Goal: Find specific page/section: Find specific page/section

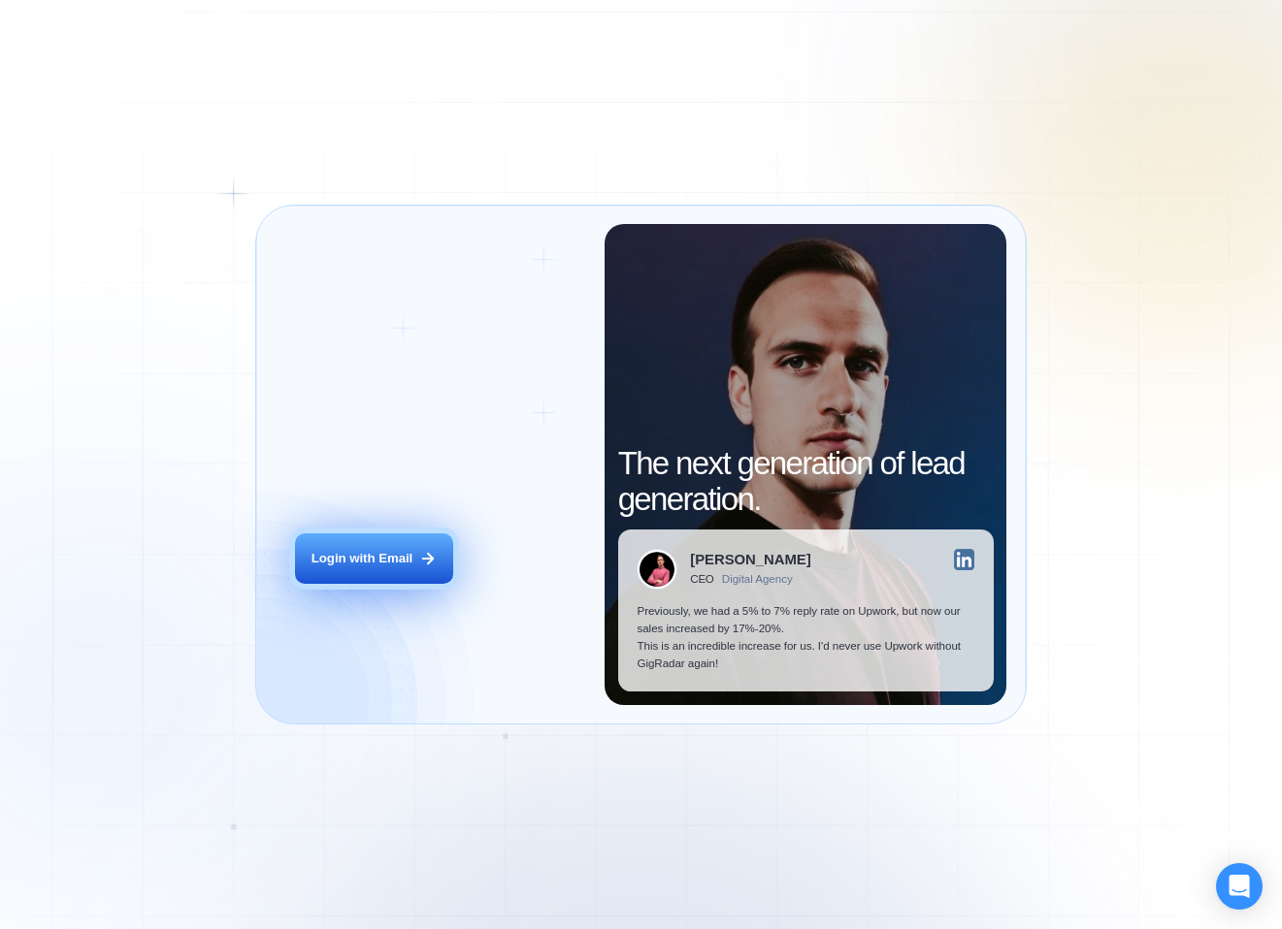
click at [408, 550] on div "Login with Email" at bounding box center [361, 558] width 101 height 17
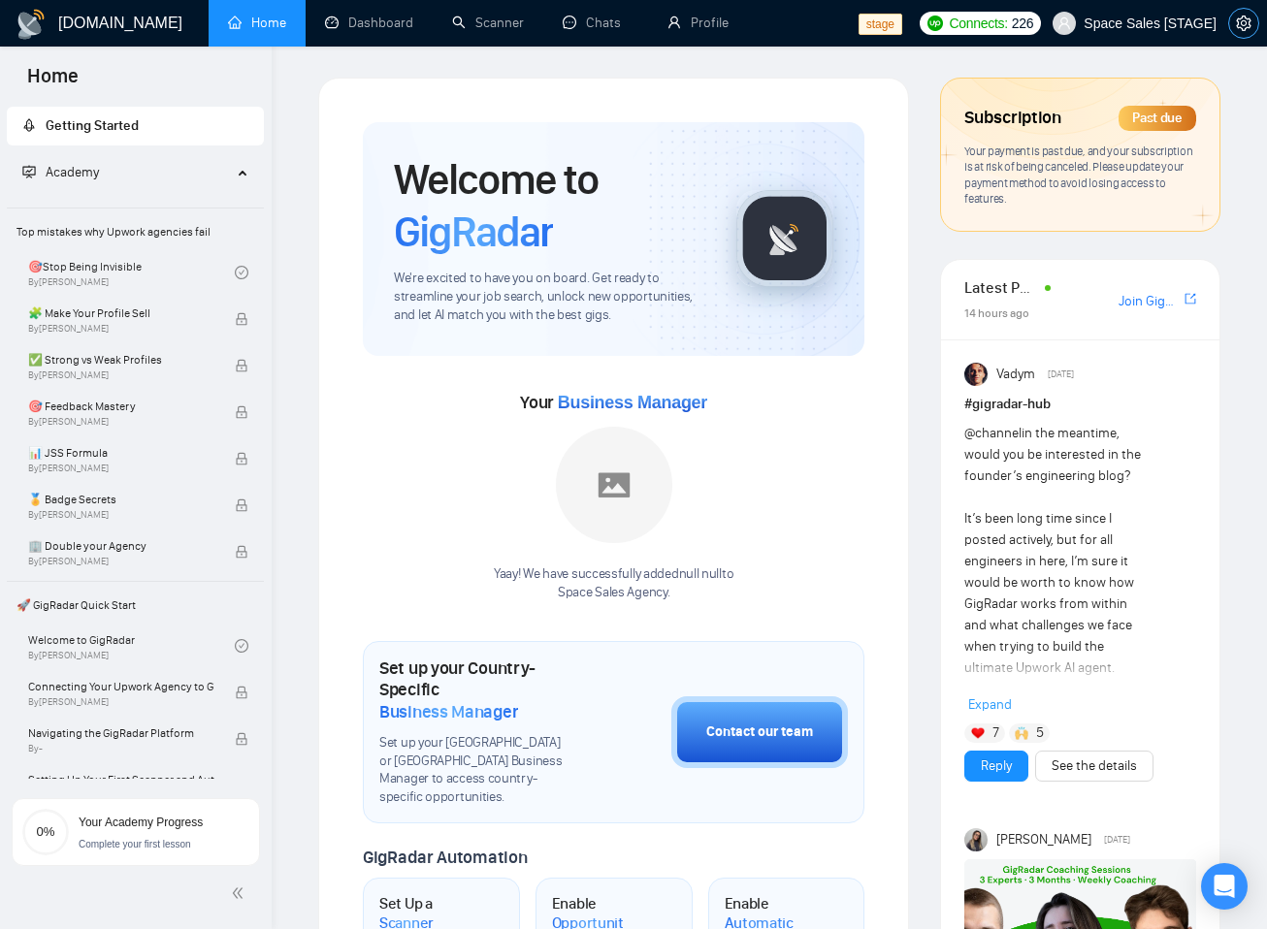
click at [1238, 25] on icon "setting" at bounding box center [1244, 24] width 16 height 16
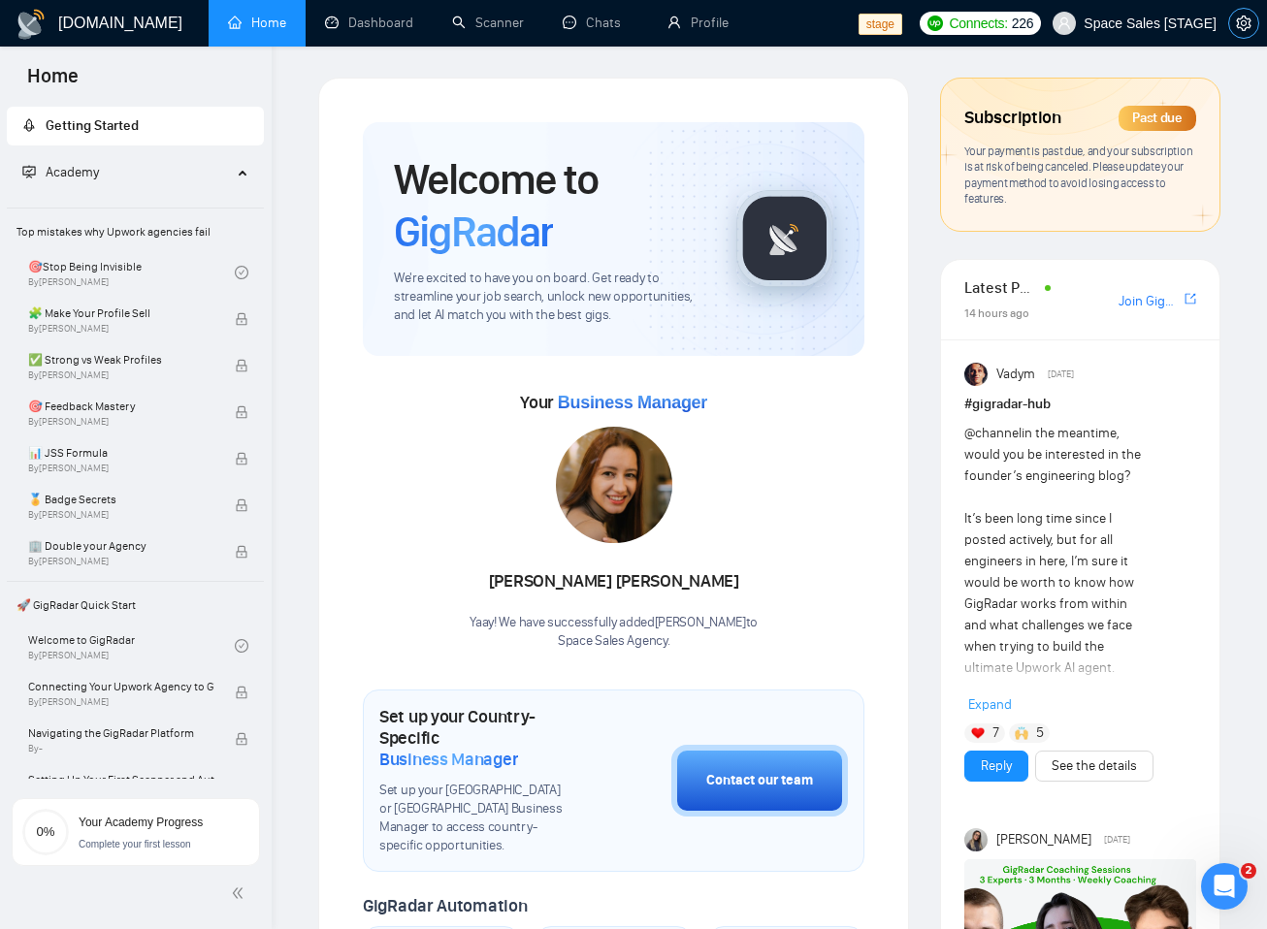
click at [1236, 28] on icon "setting" at bounding box center [1244, 24] width 16 height 16
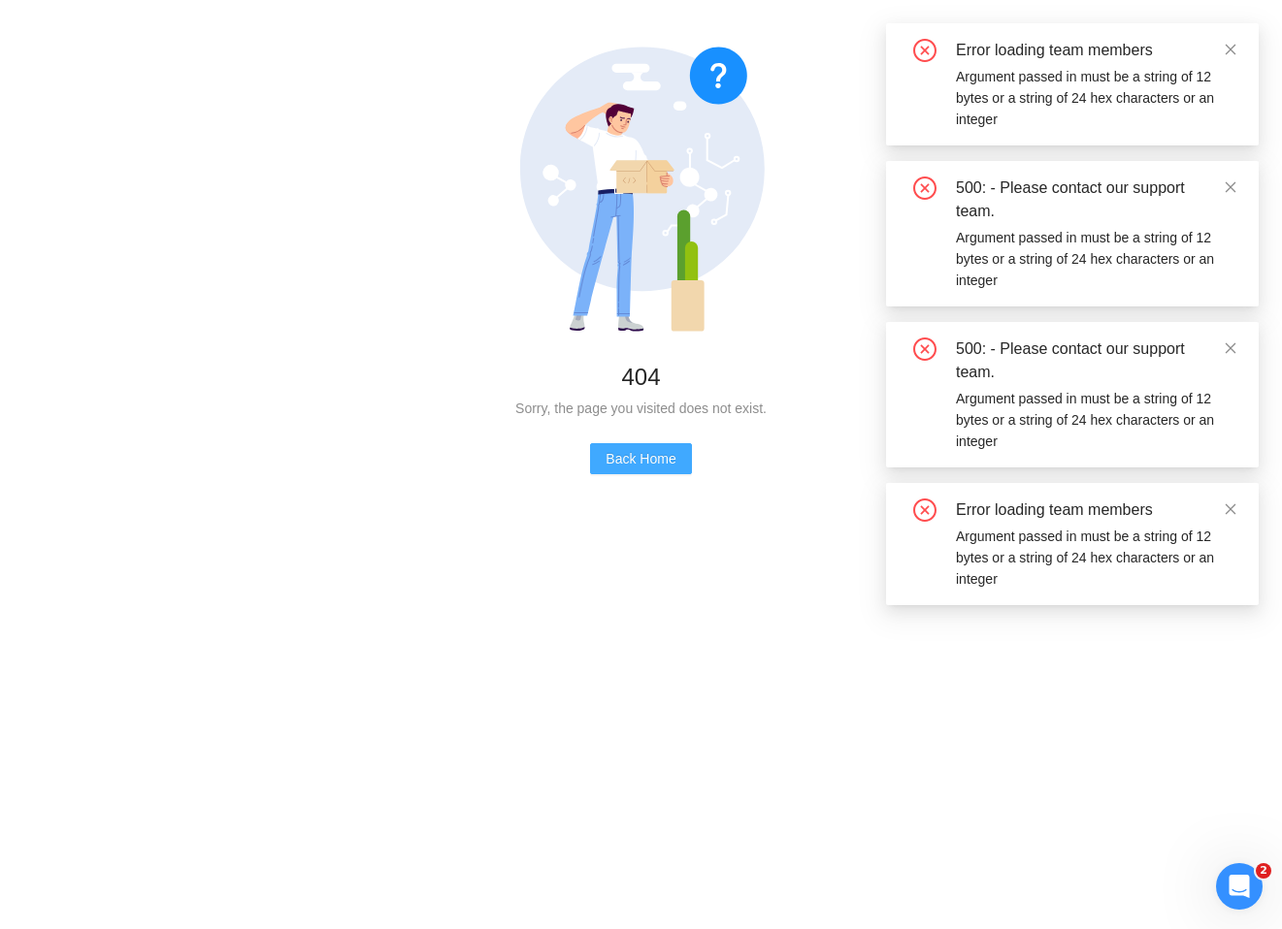
click at [673, 465] on span "Back Home" at bounding box center [640, 458] width 70 height 21
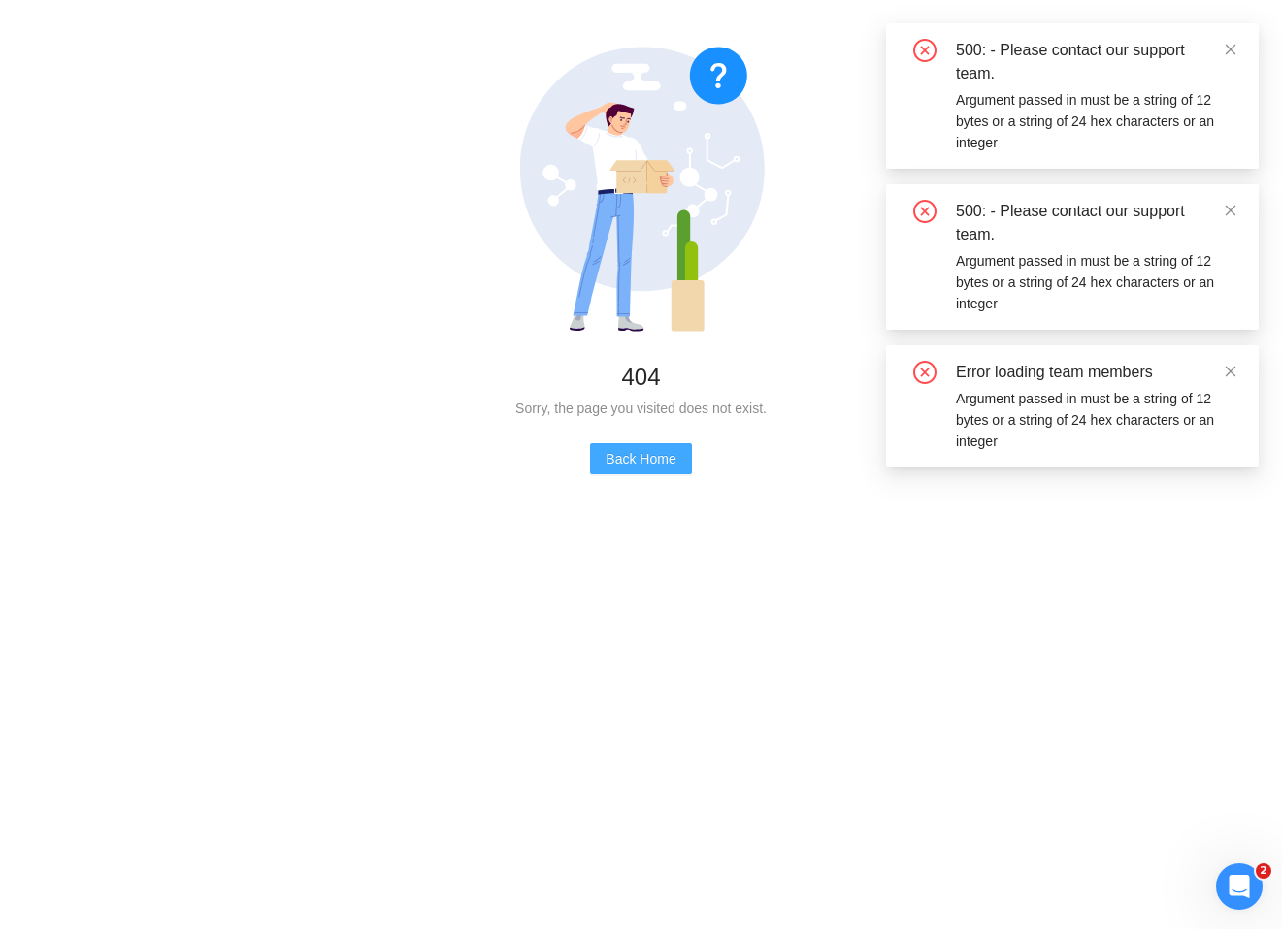
click at [626, 464] on span "Back Home" at bounding box center [640, 458] width 70 height 21
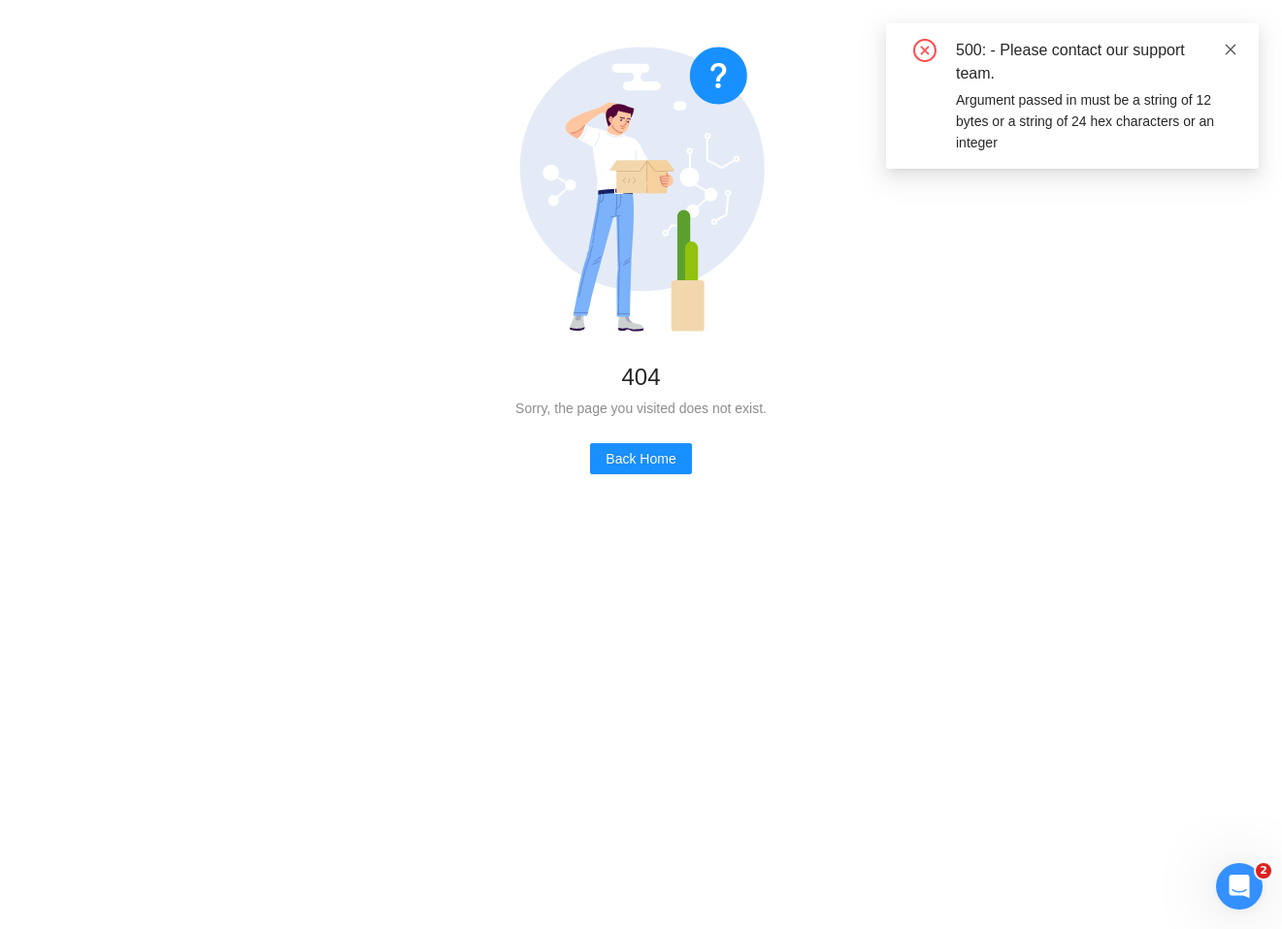
click at [1230, 43] on icon "close" at bounding box center [1230, 50] width 14 height 14
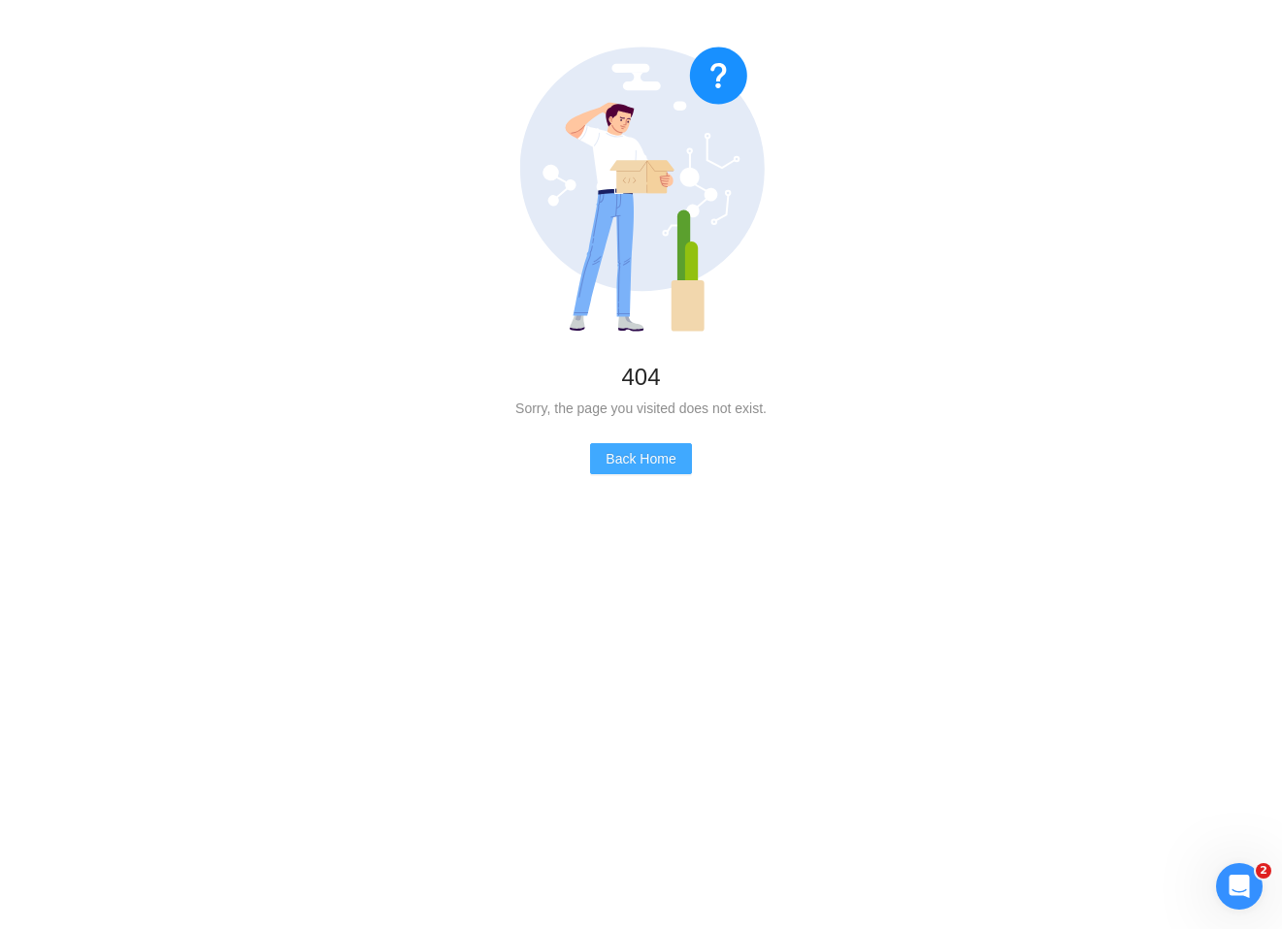
click at [646, 448] on span "Back Home" at bounding box center [640, 458] width 70 height 21
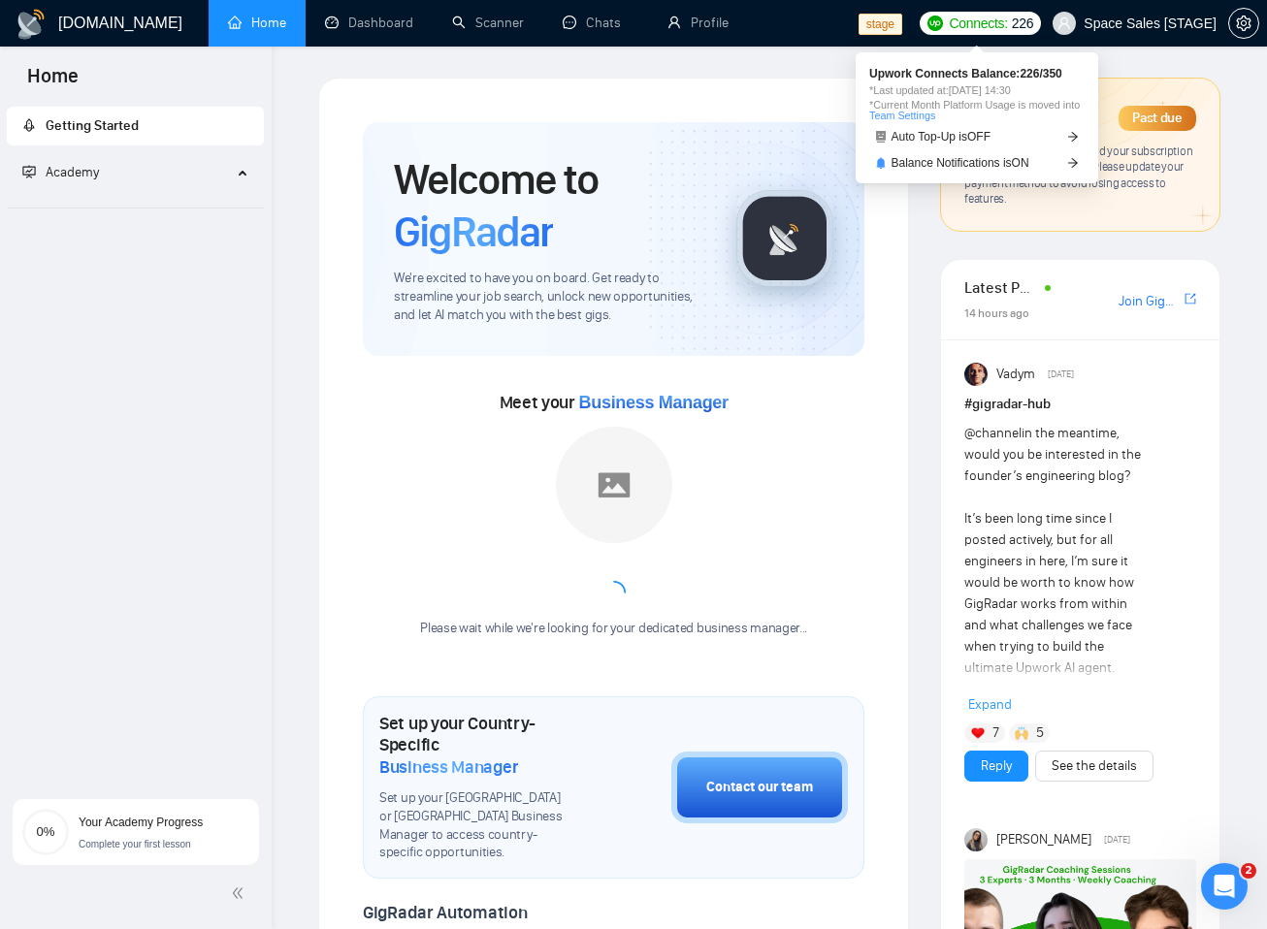
click at [1171, 33] on span "Space Sales [STAGE]" at bounding box center [1134, 23] width 187 height 62
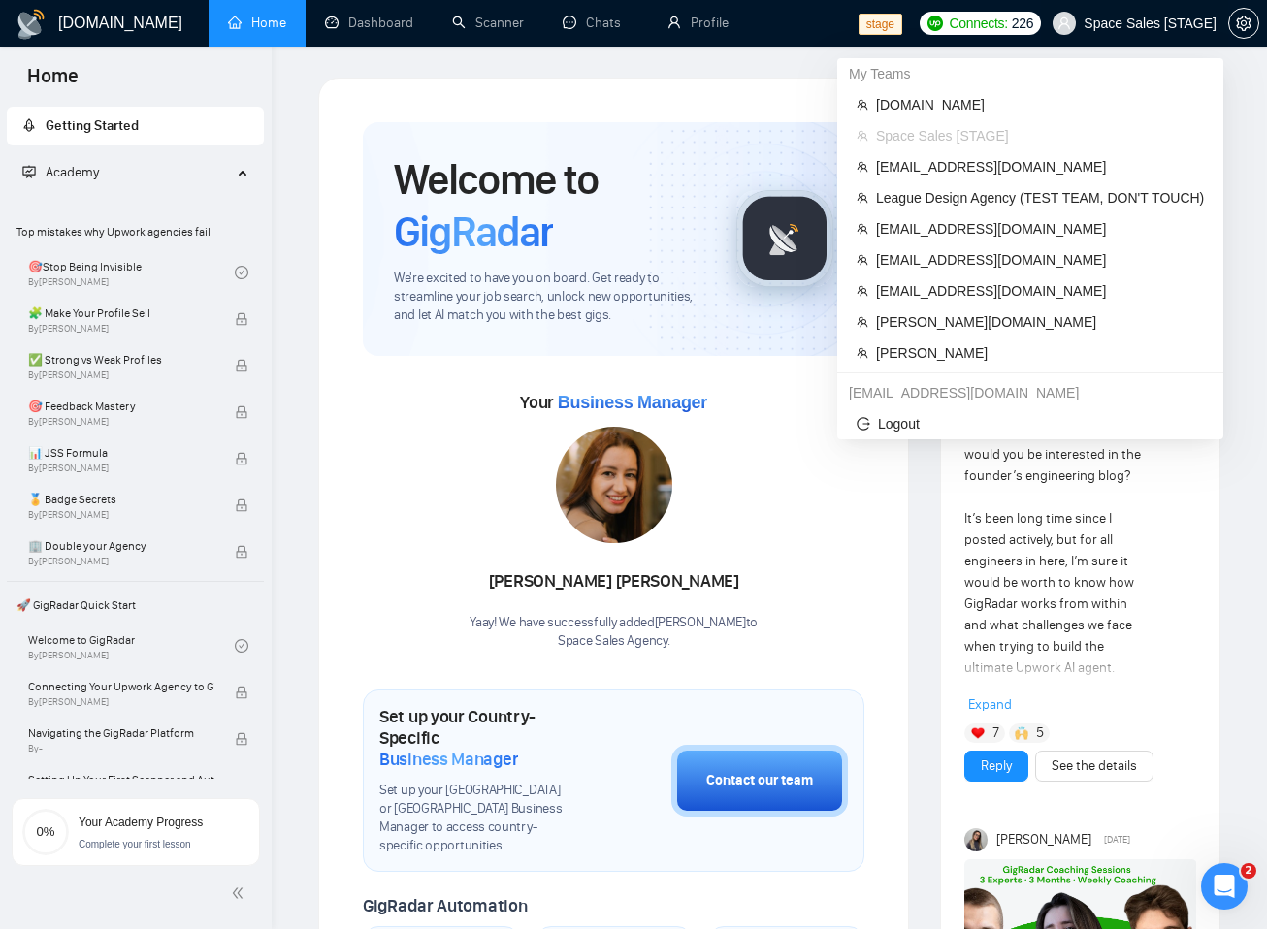
click at [1095, 23] on span "Space Sales [STAGE]" at bounding box center [1150, 23] width 133 height 0
click at [947, 268] on span "workwiseupworkgency@gmail.com" at bounding box center [1040, 259] width 328 height 21
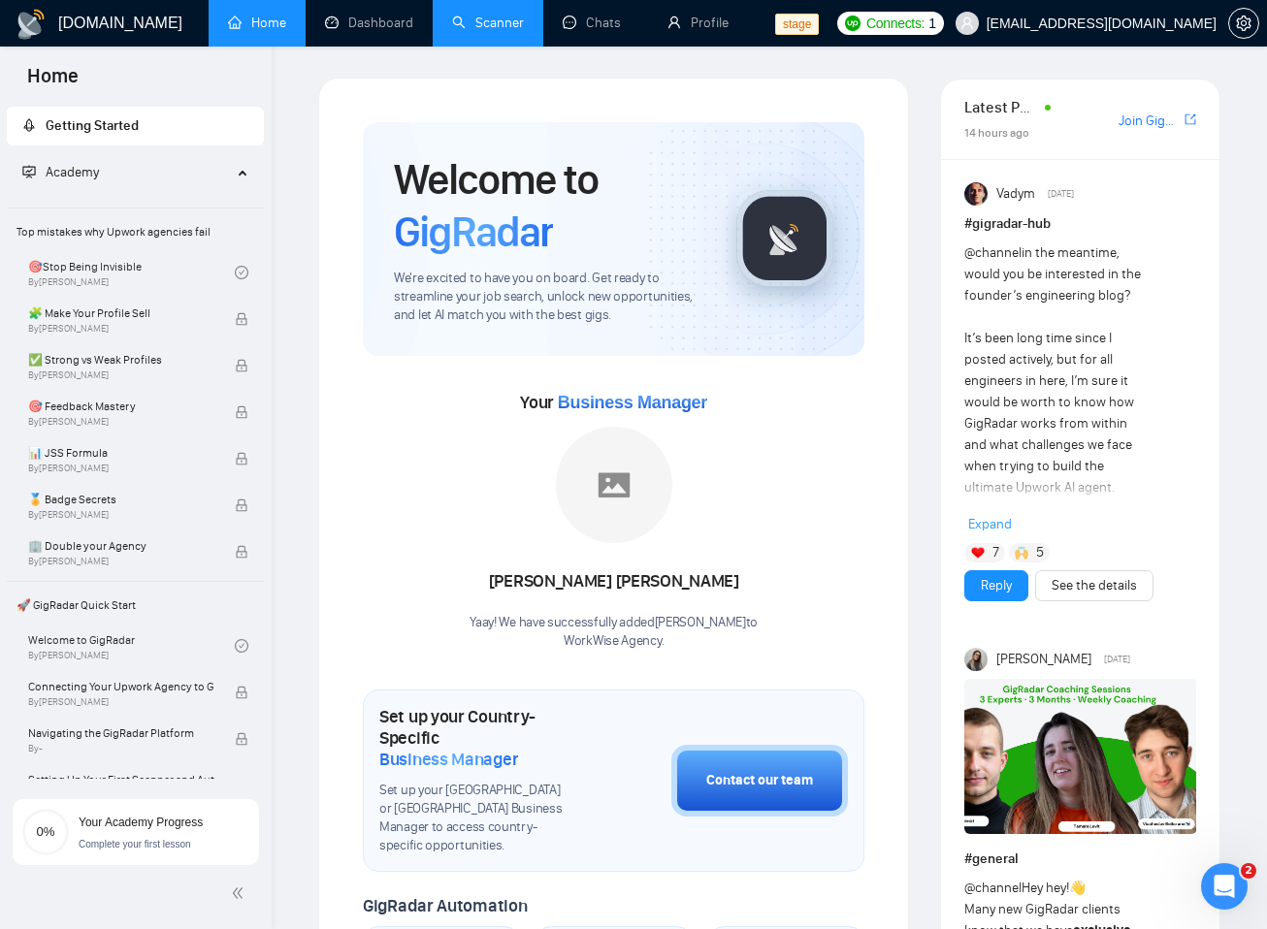
click at [501, 24] on link "Scanner" at bounding box center [488, 23] width 72 height 16
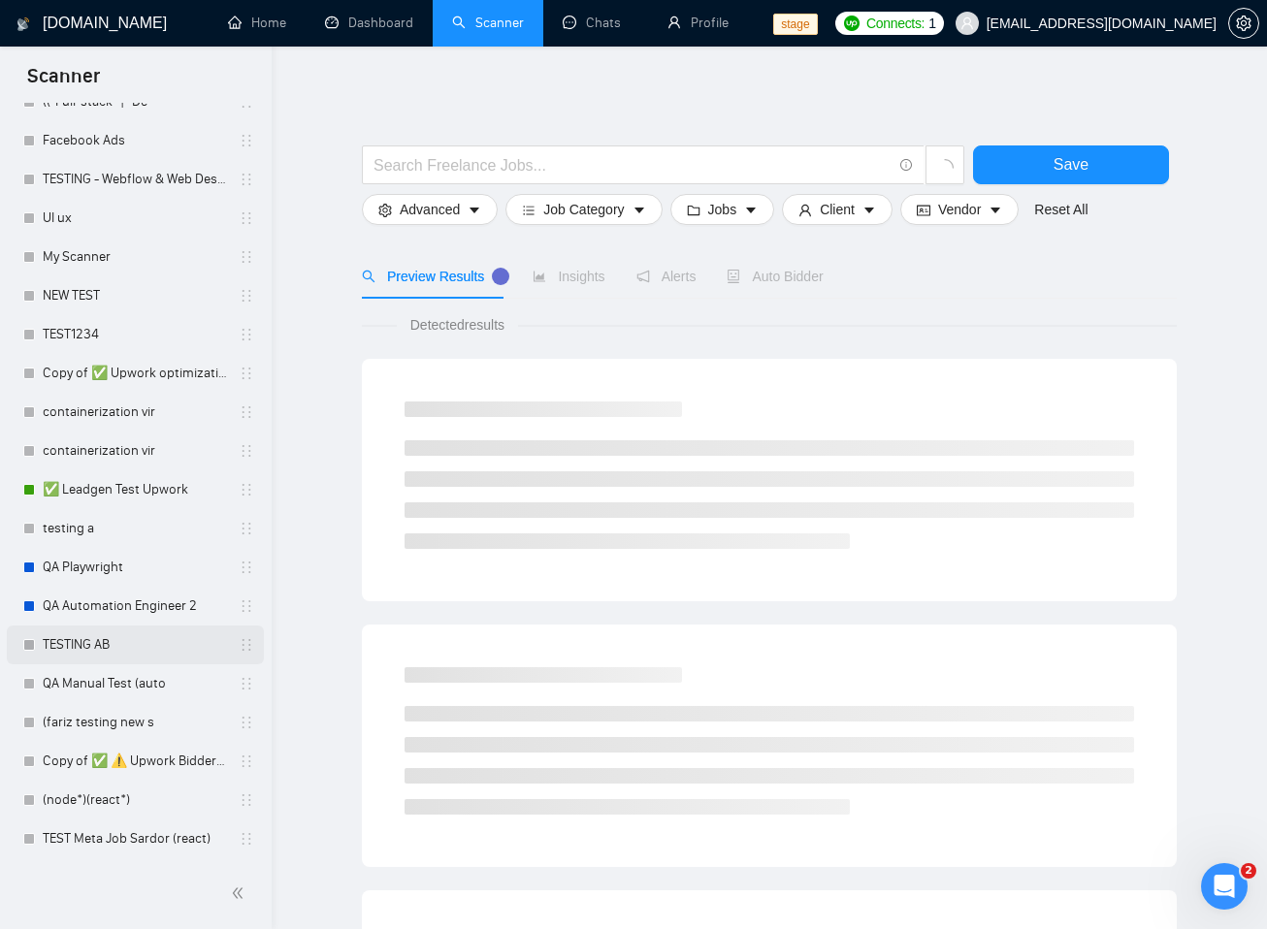
scroll to position [1, 0]
click at [129, 598] on link "QA Automation Engineer 2" at bounding box center [135, 606] width 184 height 39
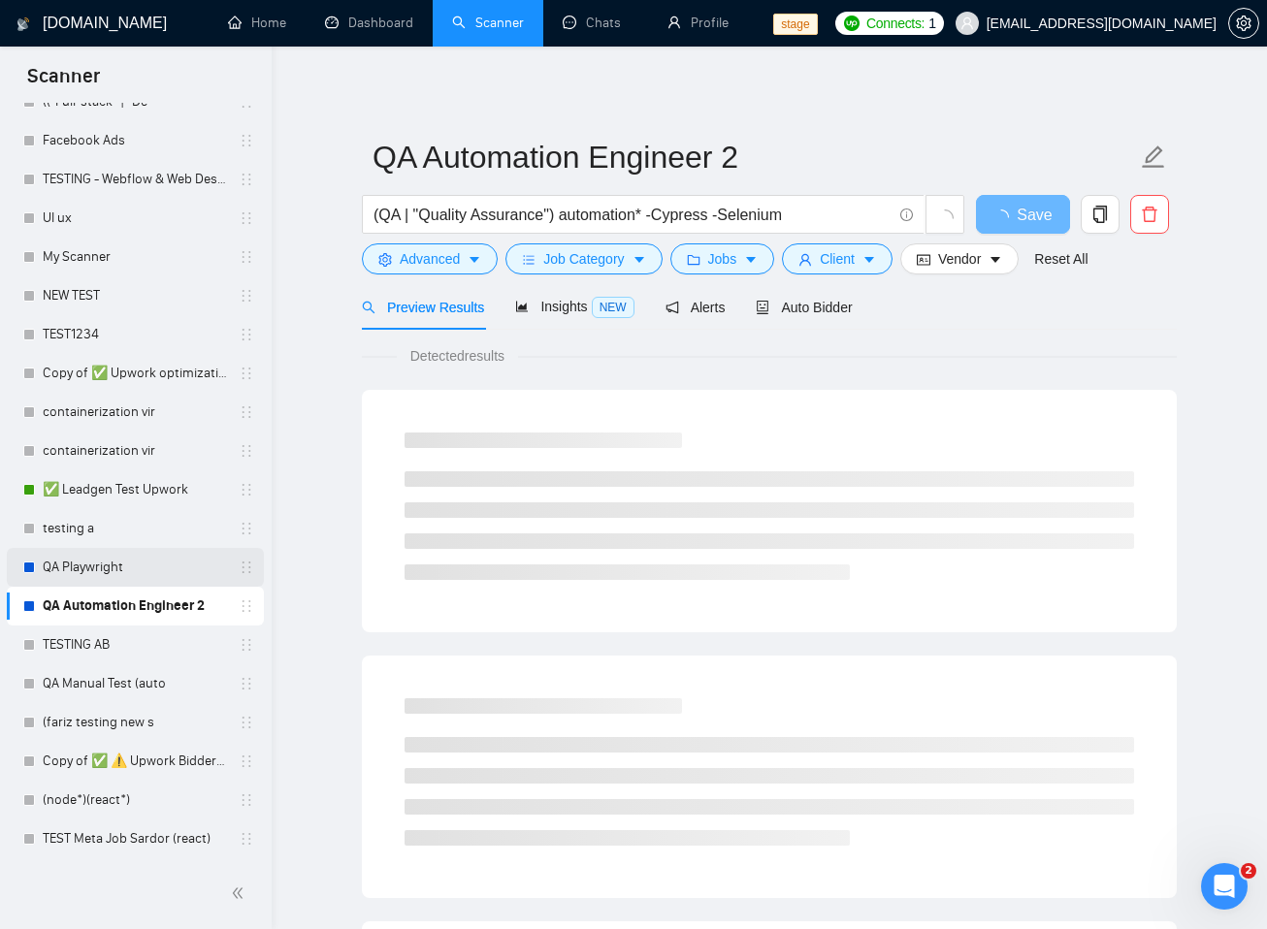
click at [111, 574] on link "QA Playwright" at bounding box center [135, 567] width 184 height 39
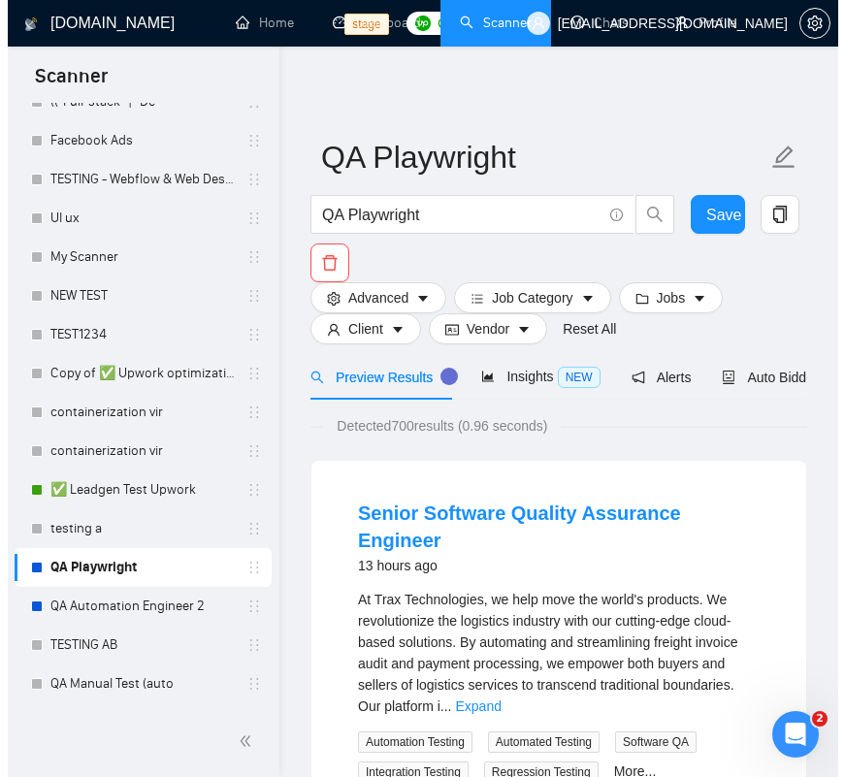
scroll to position [2251, 0]
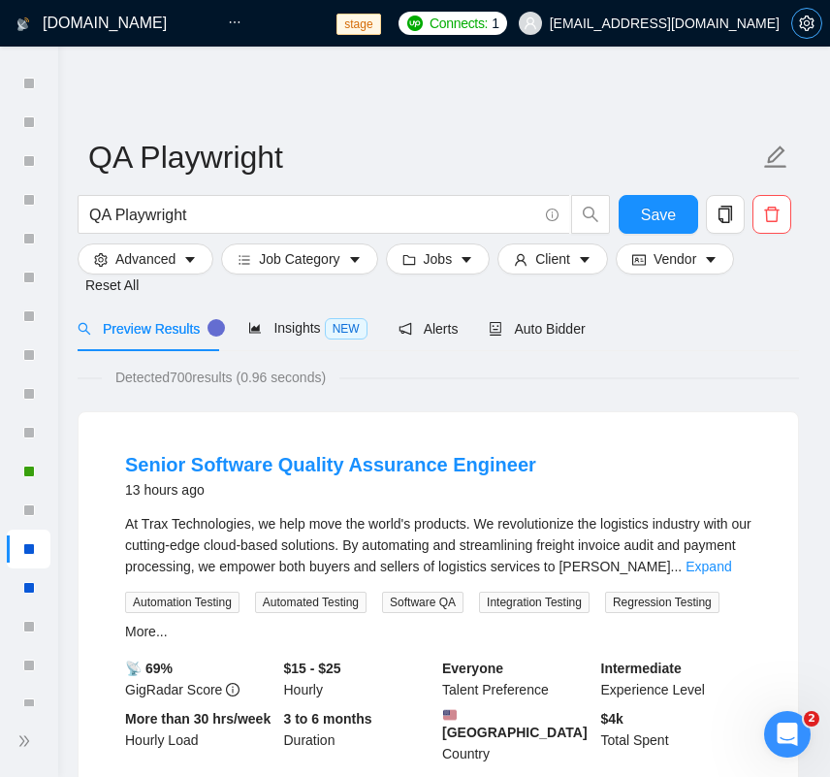
click at [799, 26] on icon "setting" at bounding box center [807, 24] width 16 height 16
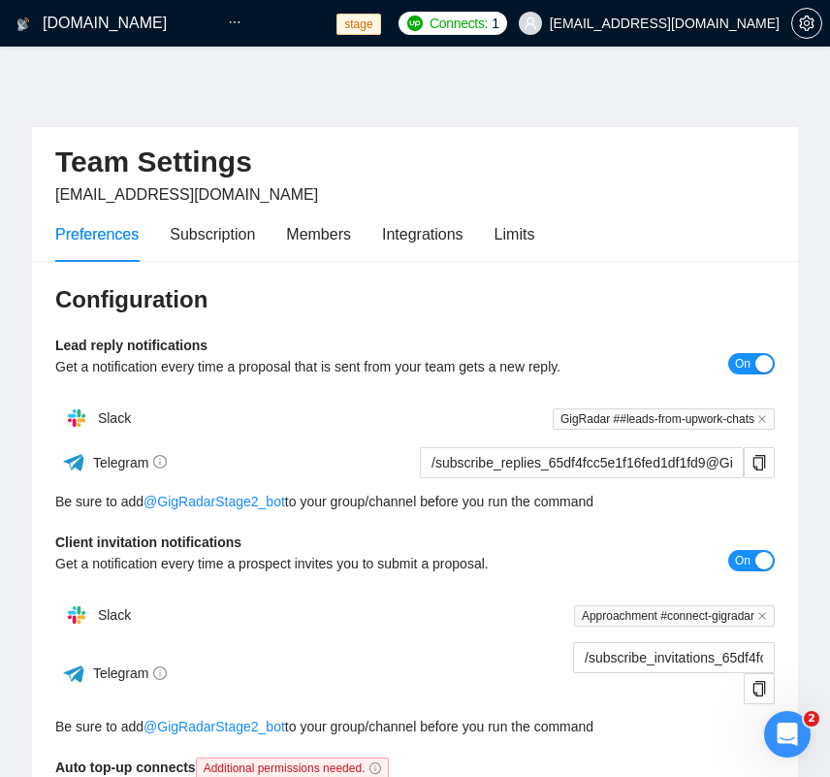
click at [705, 23] on span "workwiseupworkgency@gmail.com" at bounding box center [665, 23] width 230 height 0
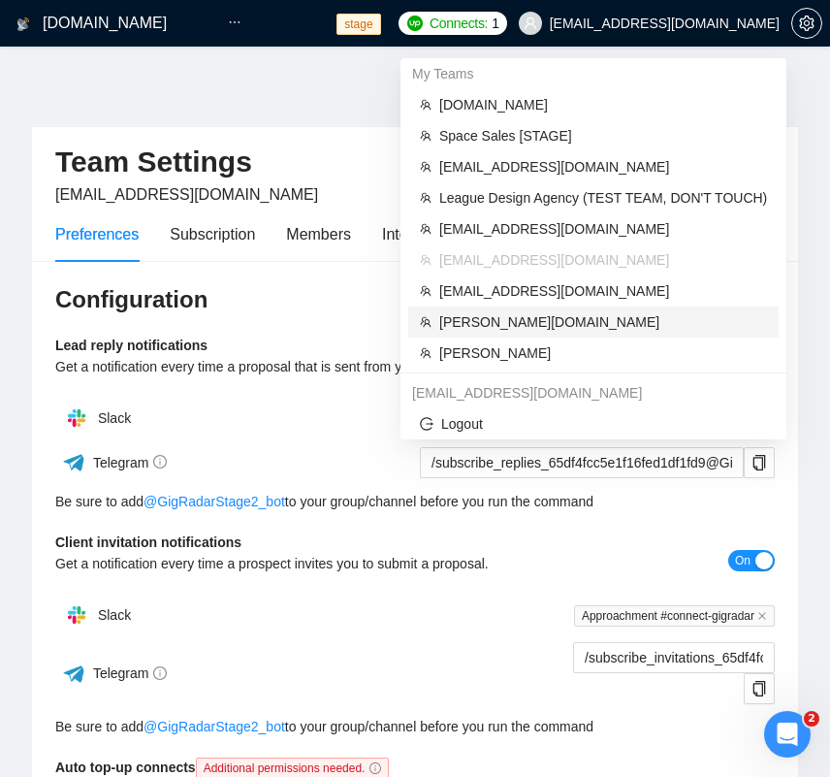
click at [508, 326] on span "Gearheart.io" at bounding box center [603, 321] width 328 height 21
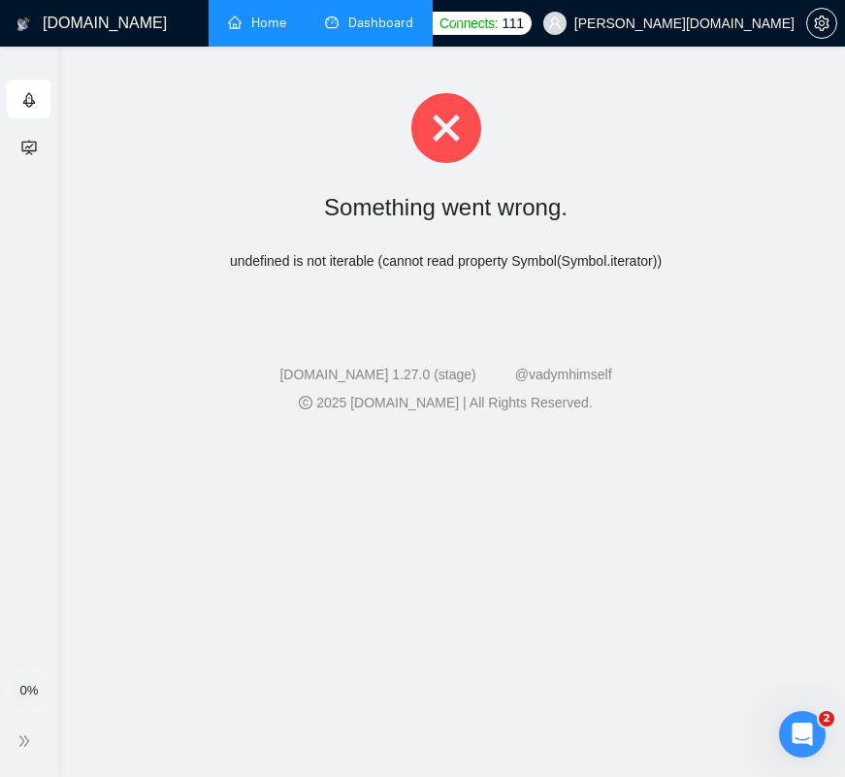
click at [353, 30] on link "Dashboard" at bounding box center [369, 23] width 88 height 16
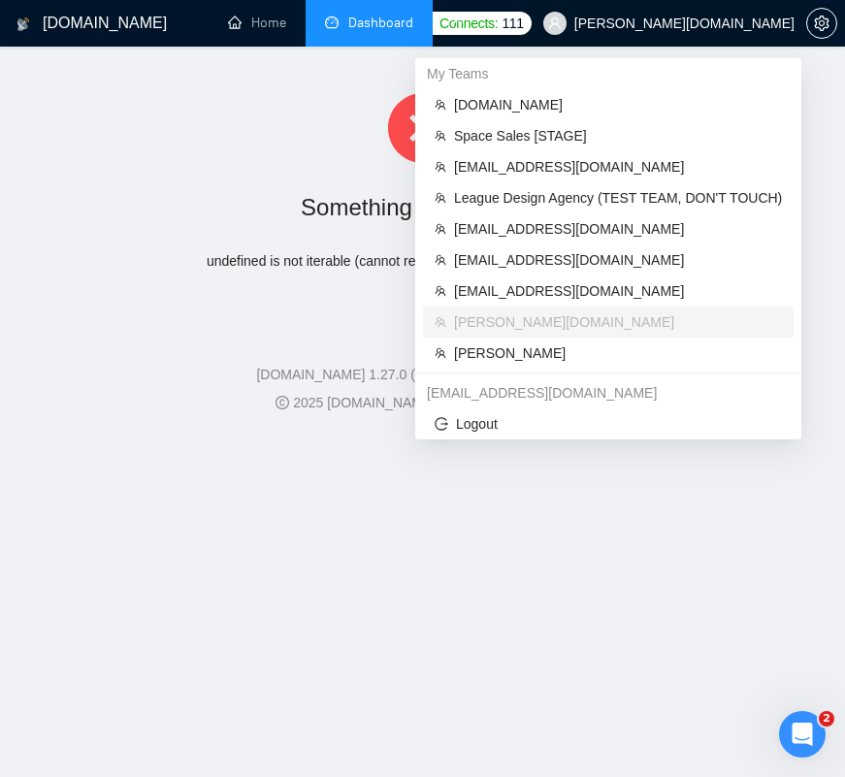
click at [764, 23] on span "Gearheart.io" at bounding box center [684, 23] width 220 height 0
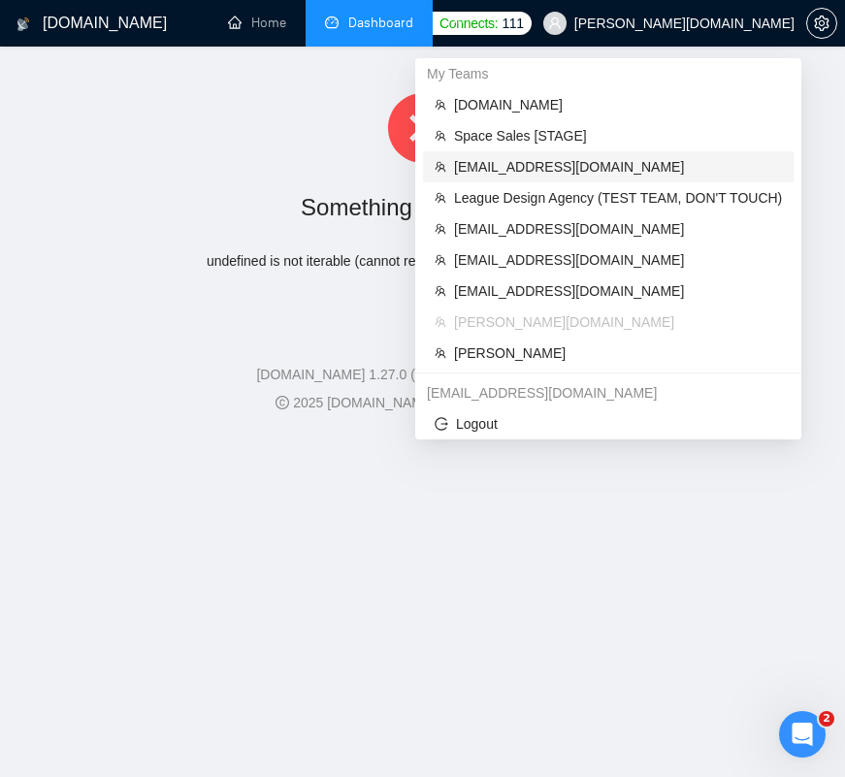
click at [489, 176] on span "danylo.samotys@redvike.com" at bounding box center [618, 166] width 328 height 21
